Goal: Find specific page/section: Find specific page/section

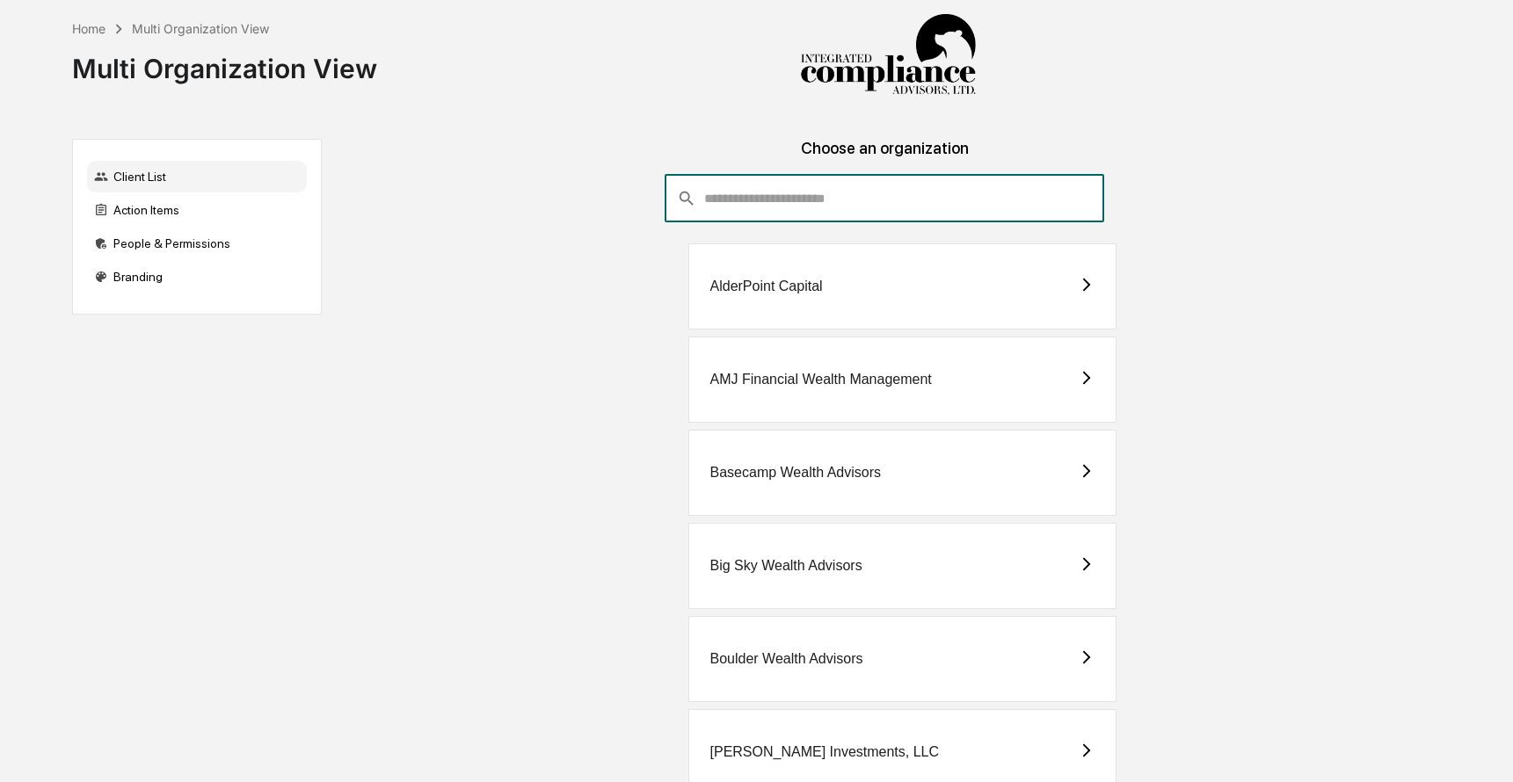
click at [804, 198] on input "consultant-dashboard__filter-organizations-search-bar" at bounding box center [904, 198] width 400 height 47
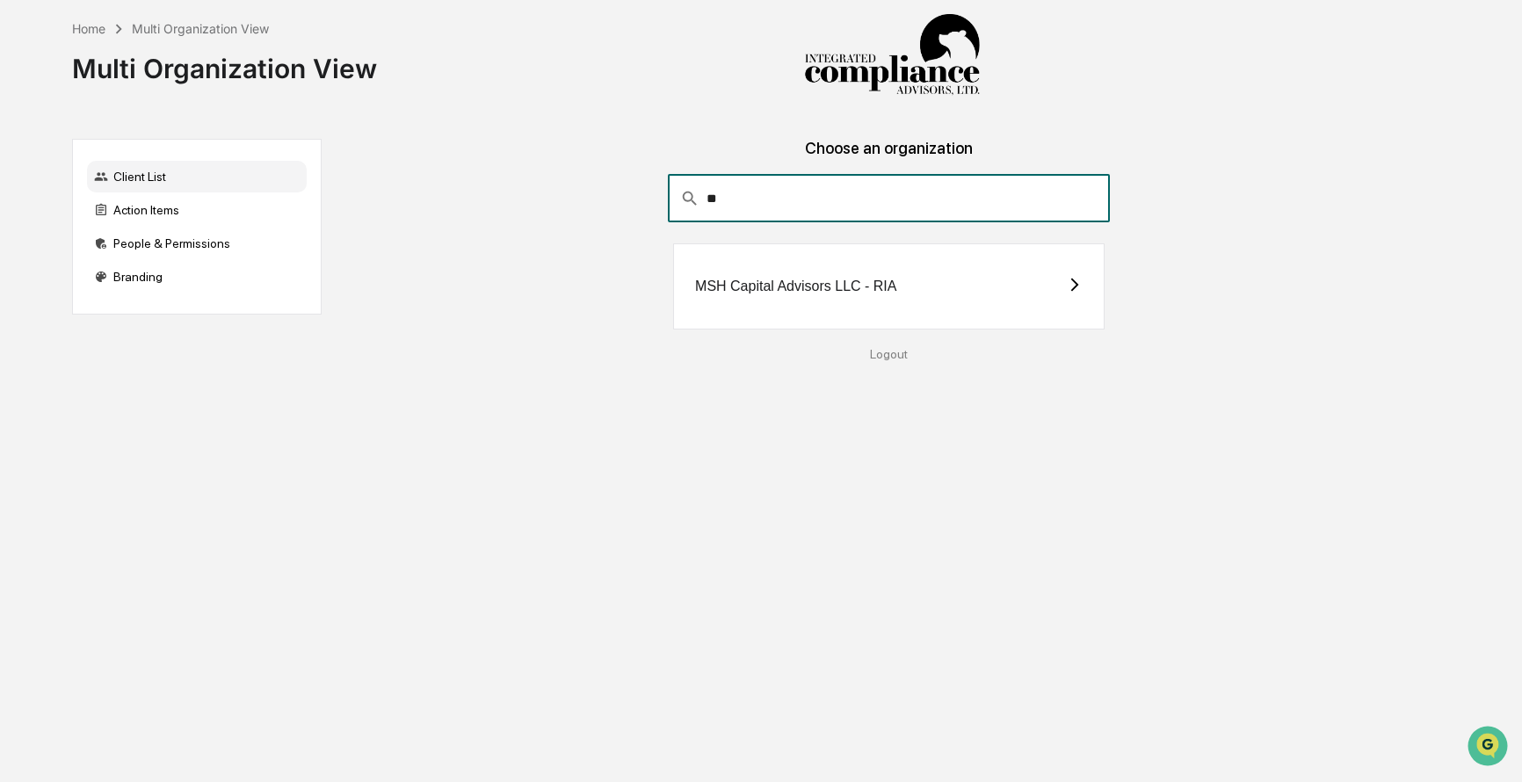
type input "*"
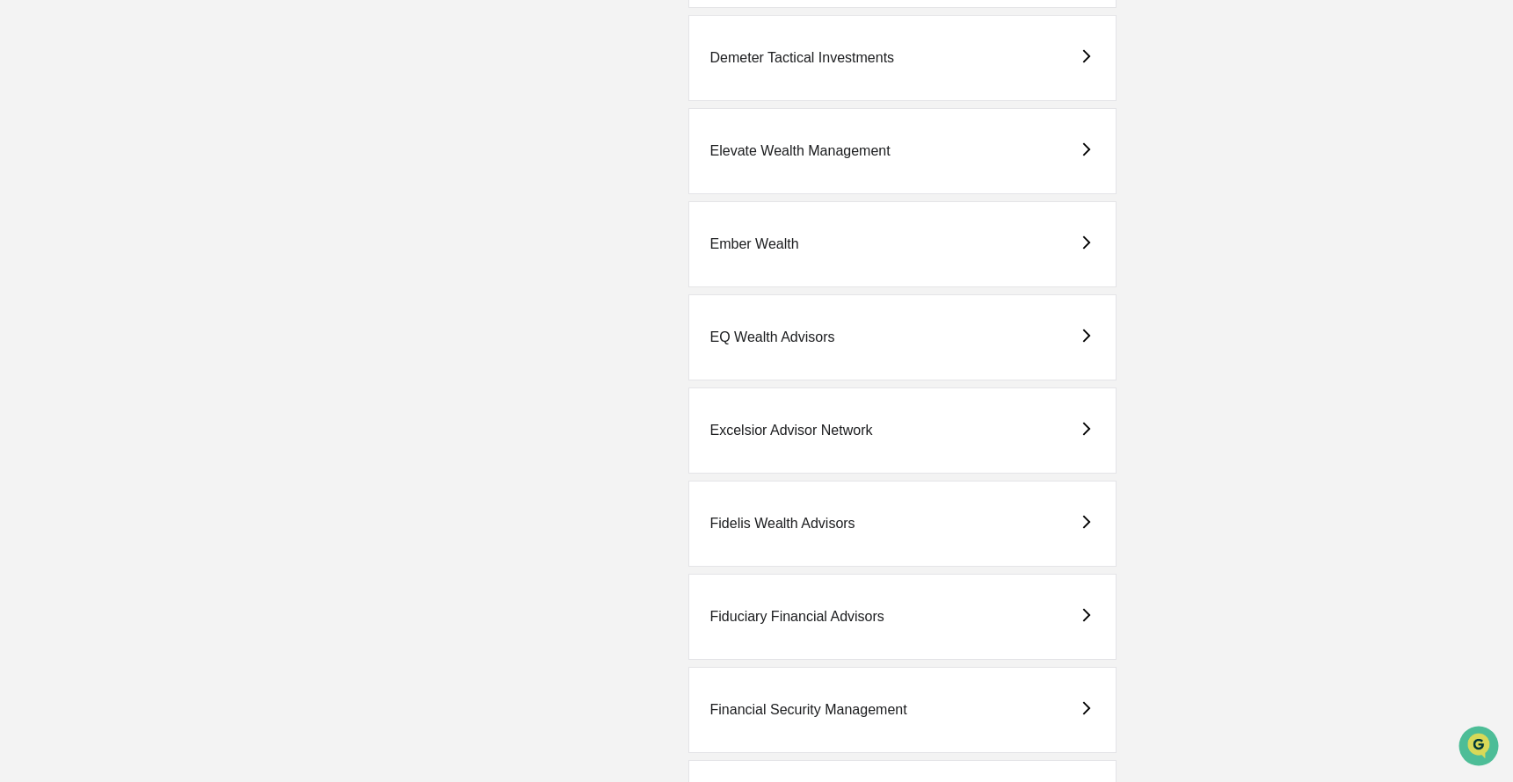
scroll to position [2909, 0]
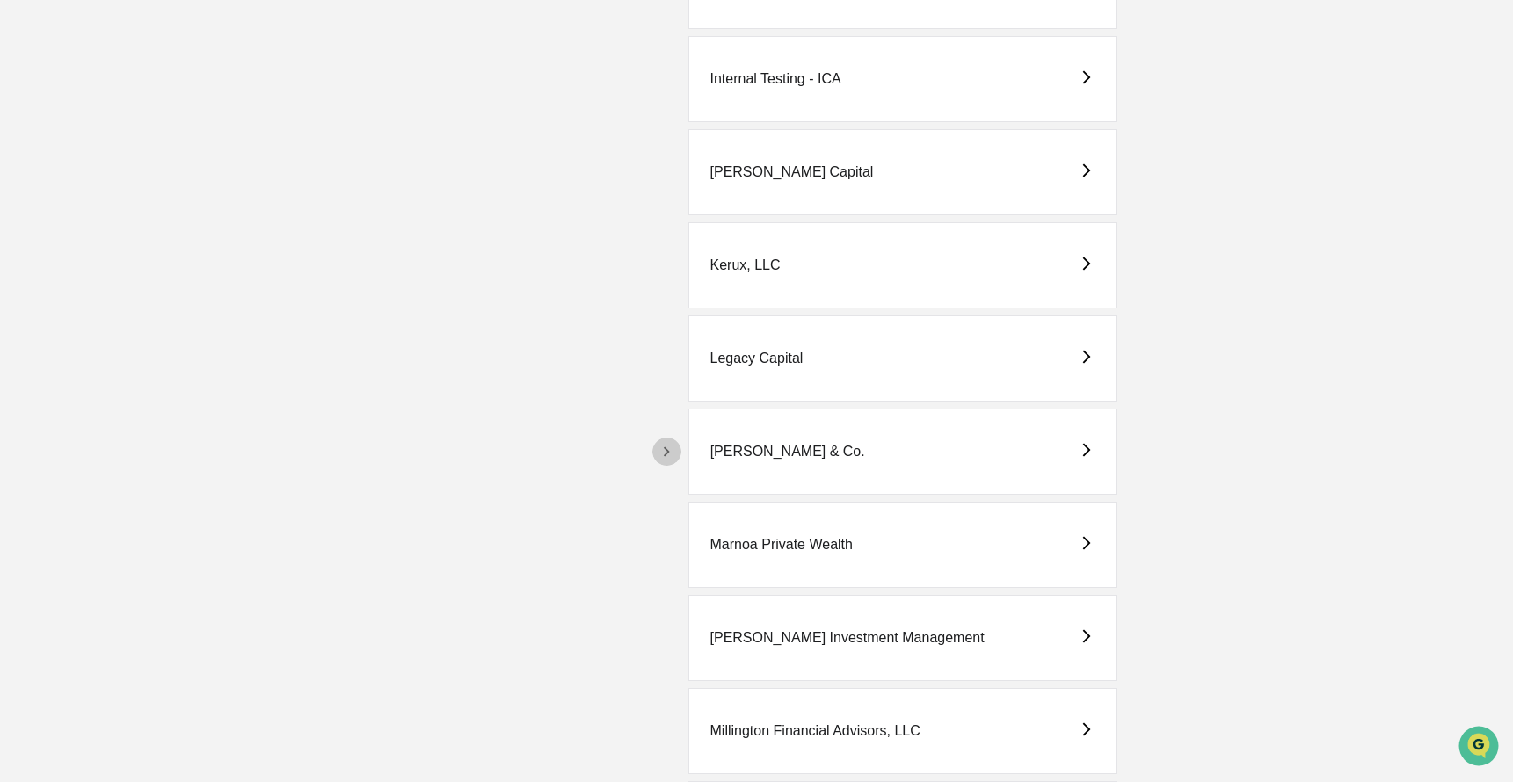
click at [664, 453] on icon "button" at bounding box center [666, 451] width 19 height 19
click at [793, 559] on div "[PERSON_NAME] & Co. - BD" at bounding box center [922, 545] width 413 height 86
